Goal: Task Accomplishment & Management: Manage account settings

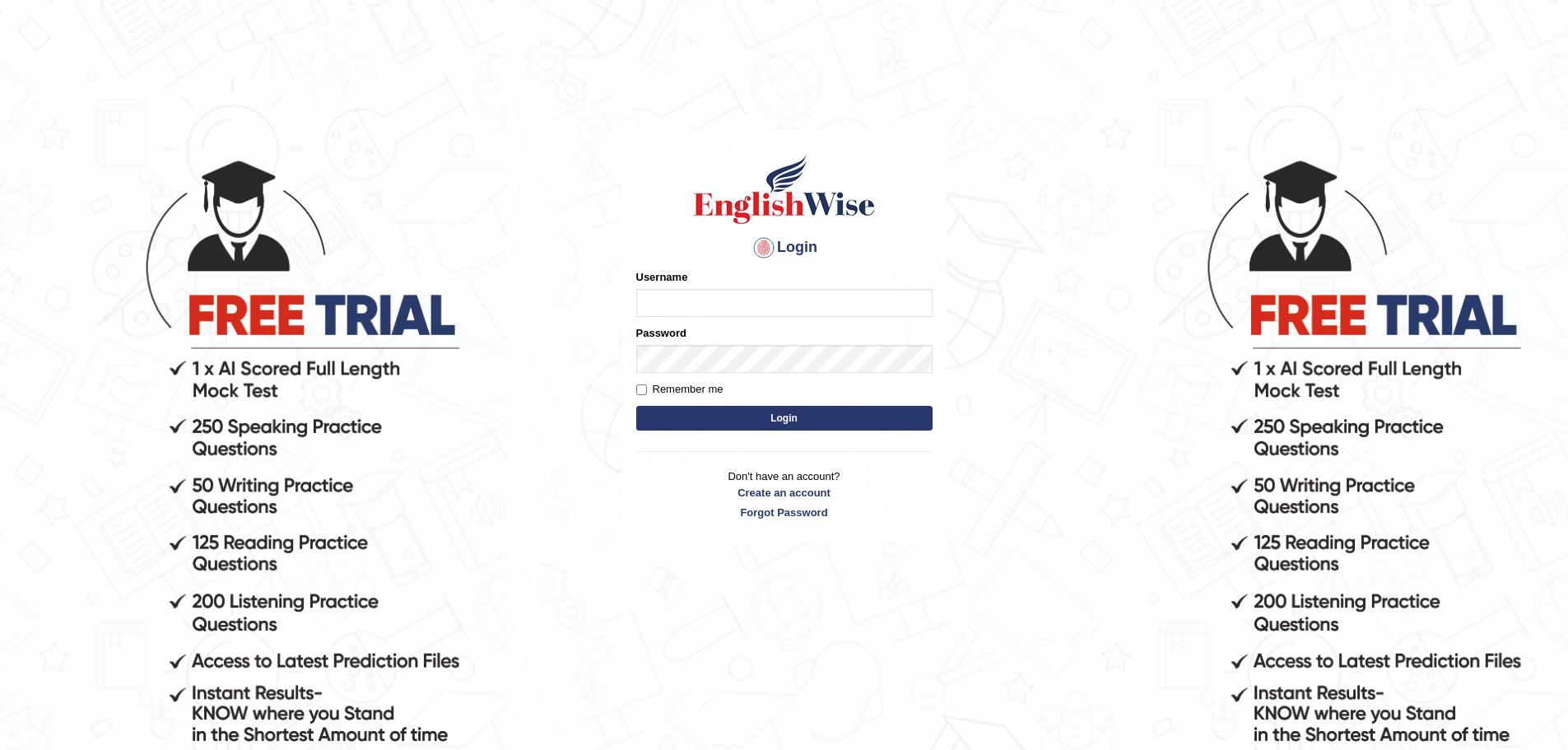
click at [771, 293] on input "Username" at bounding box center [784, 303] width 296 height 28
click at [769, 300] on input "Username" at bounding box center [784, 303] width 296 height 28
type input "[EMAIL_ADDRESS][DOMAIN_NAME]"
click at [864, 414] on button "Login" at bounding box center [784, 418] width 296 height 25
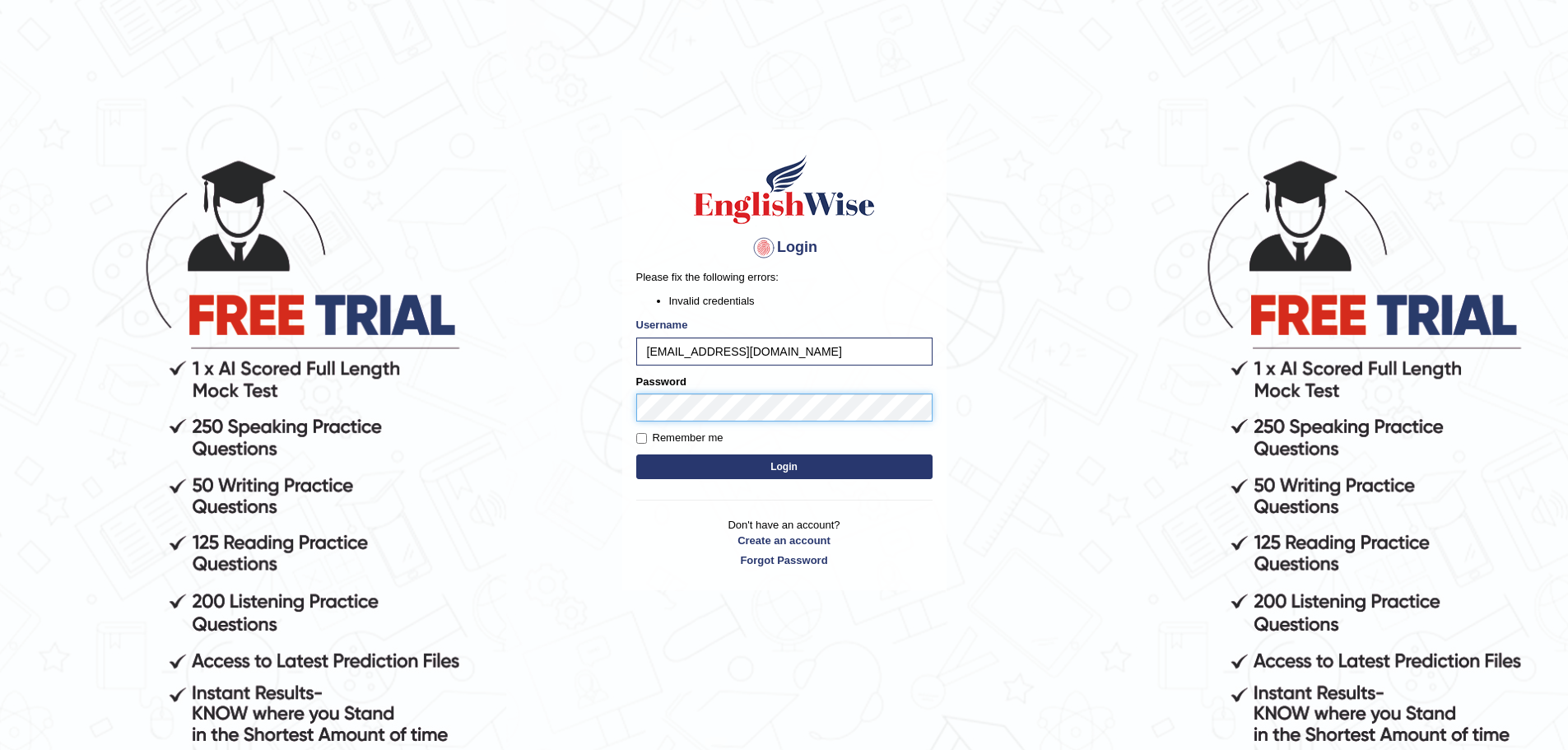
click at [632, 405] on div "Login Please fix the following errors: Invalid credentials Username [EMAIL_ADDR…" at bounding box center [784, 359] width 324 height 460
click at [725, 469] on button "Login" at bounding box center [784, 467] width 296 height 25
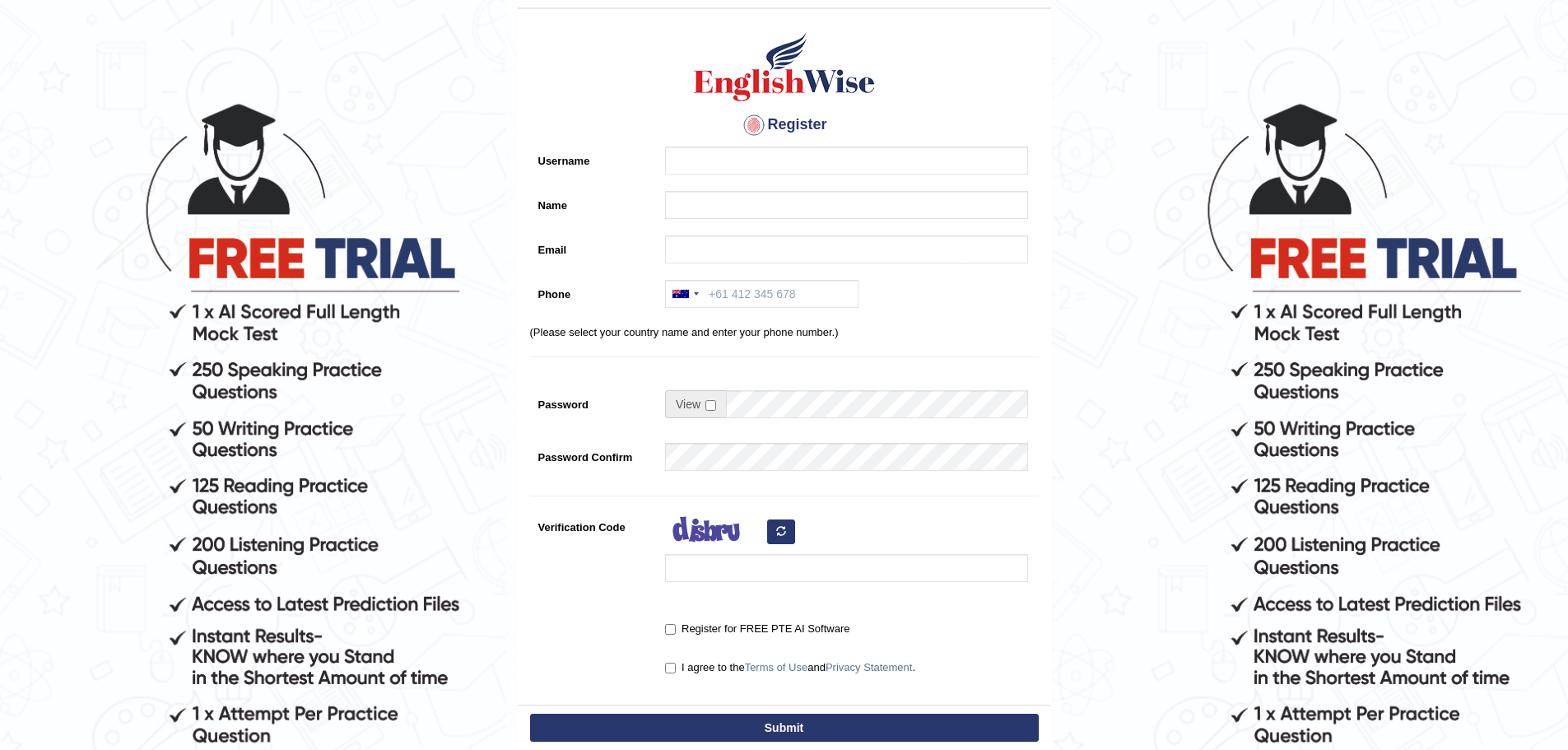
scroll to position [216, 0]
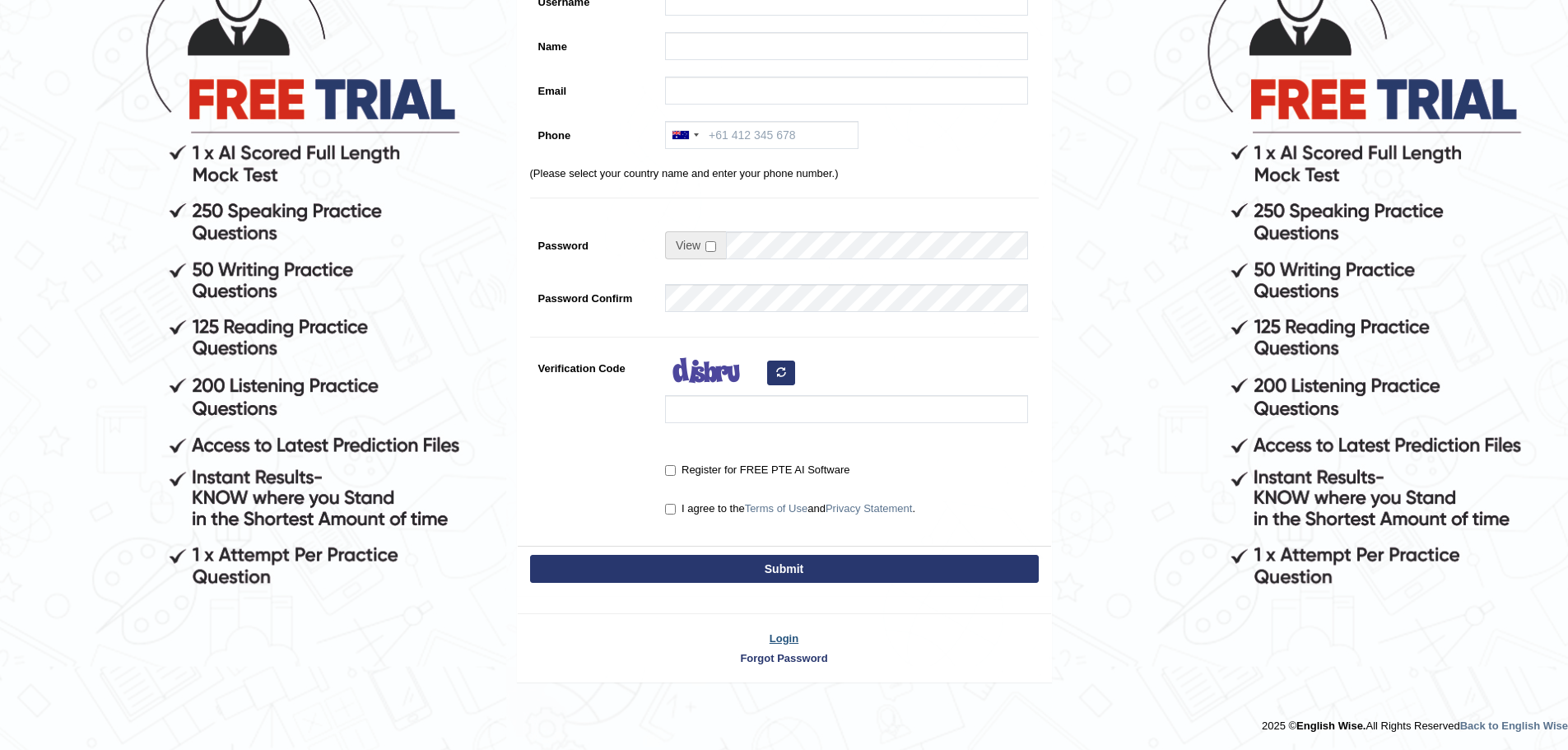
click at [783, 636] on link "Login" at bounding box center [784, 638] width 533 height 16
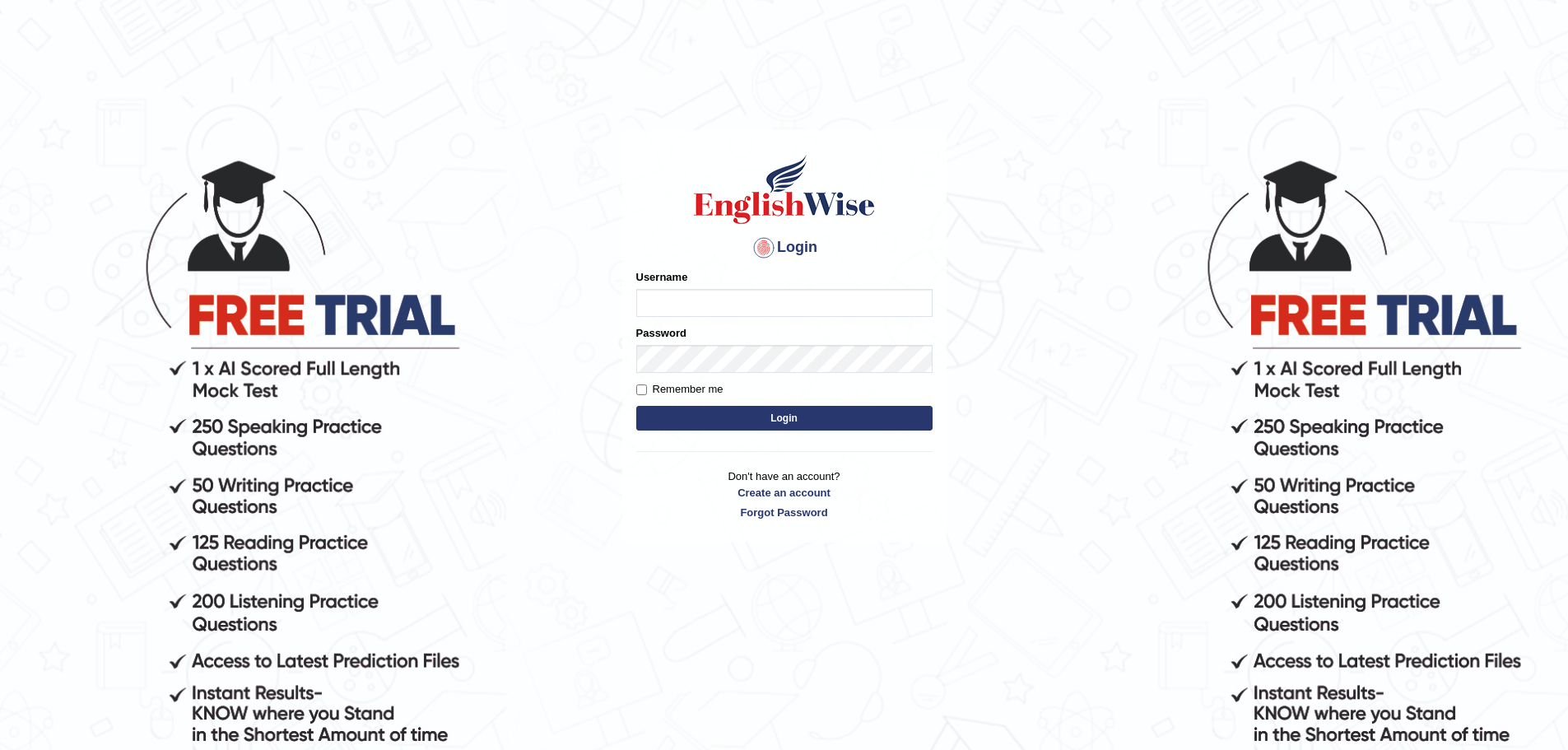
click at [753, 299] on input "Username" at bounding box center [784, 303] width 296 height 28
type input "[EMAIL_ADDRESS][DOMAIN_NAME]"
click at [855, 410] on button "Login" at bounding box center [784, 418] width 296 height 25
